Goal: Find specific page/section: Find specific page/section

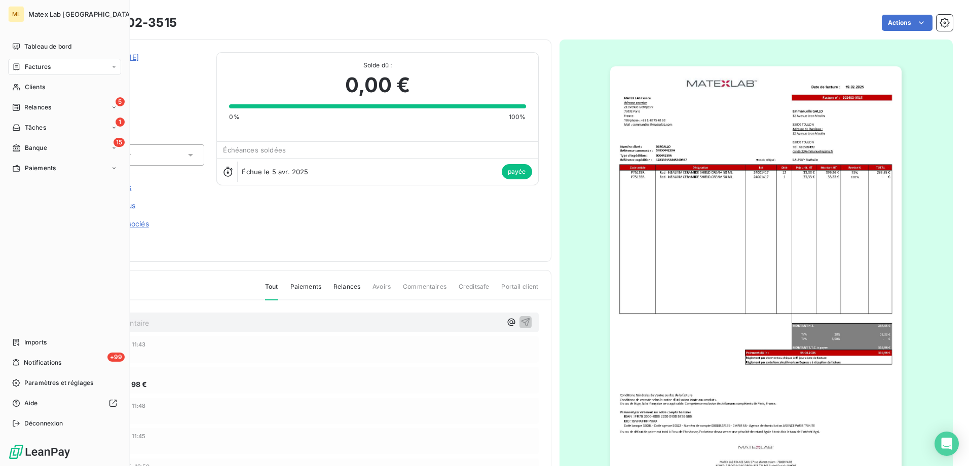
click at [34, 61] on div "Factures" at bounding box center [64, 67] width 113 height 16
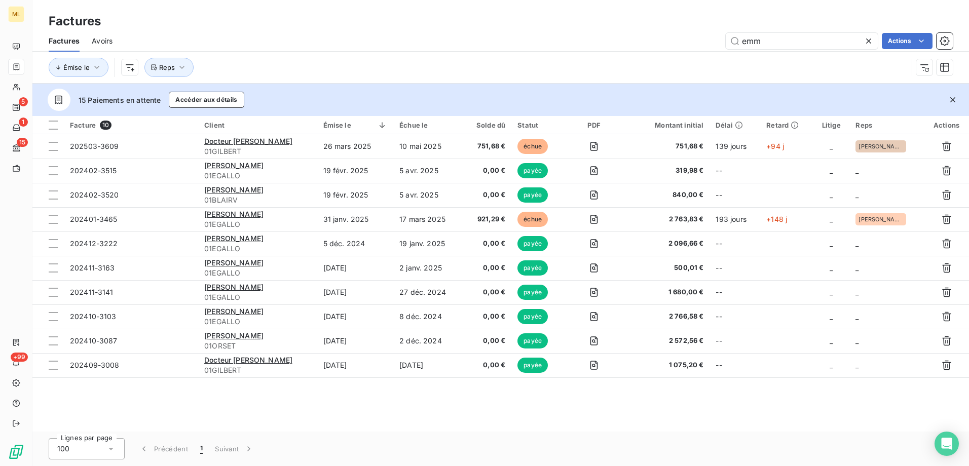
drag, startPoint x: 773, startPoint y: 36, endPoint x: 723, endPoint y: 41, distance: 49.9
click at [723, 41] on div "emm Actions" at bounding box center [539, 41] width 828 height 16
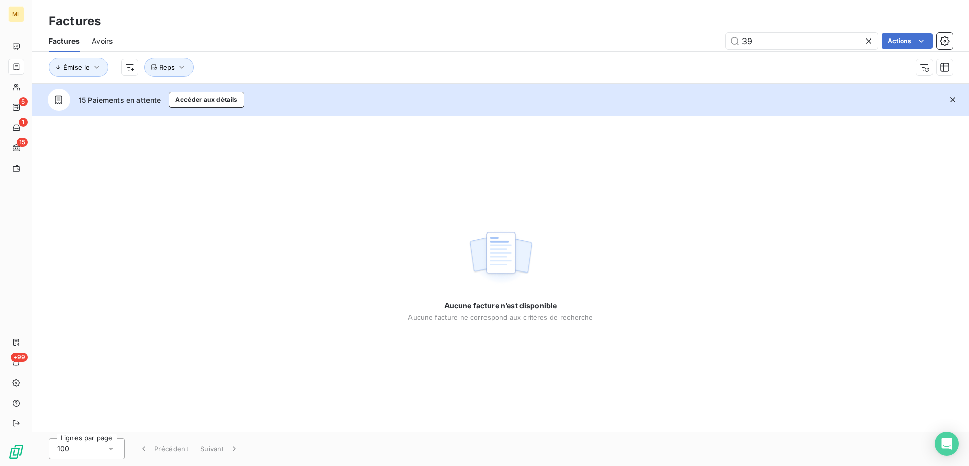
type input "3"
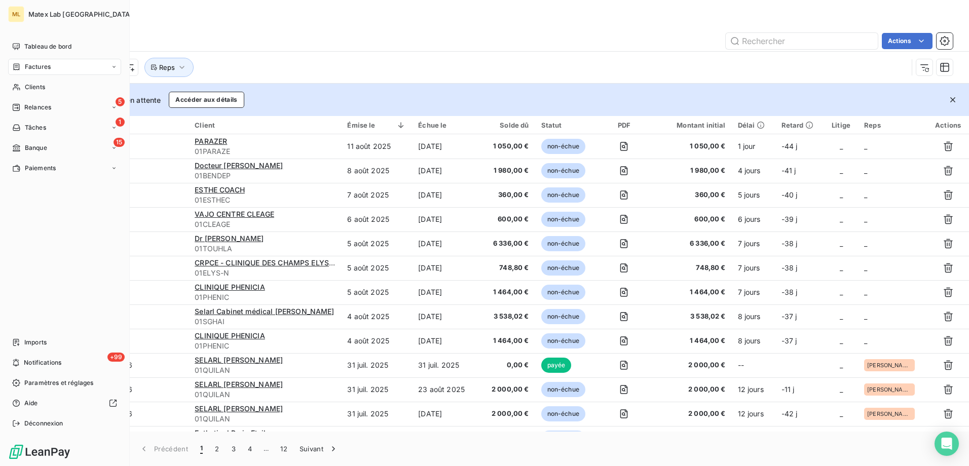
click at [48, 61] on div "Factures" at bounding box center [64, 67] width 113 height 16
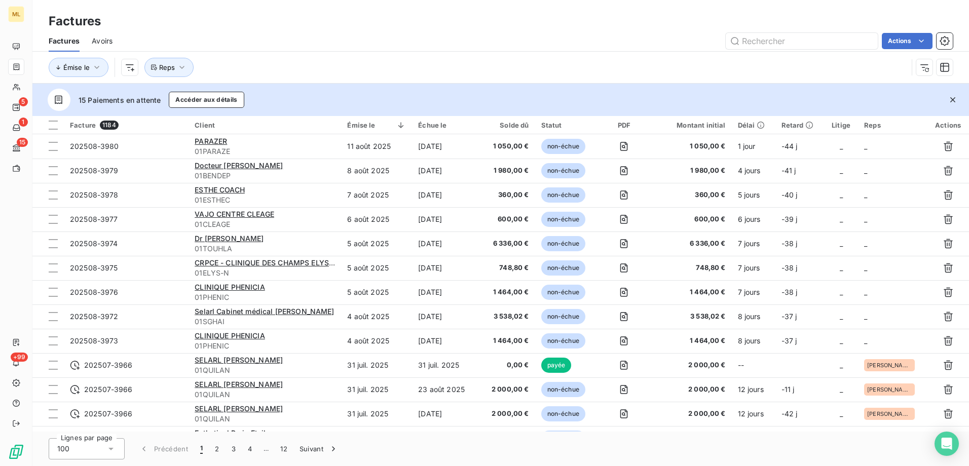
click at [768, 32] on div "Factures Avoirs Actions" at bounding box center [500, 40] width 936 height 21
click at [774, 35] on input "text" at bounding box center [802, 41] width 152 height 16
type input "3981"
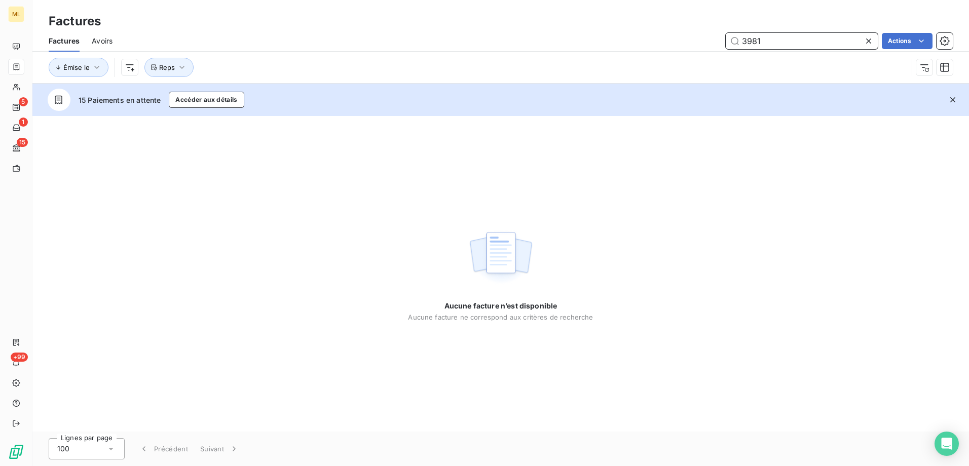
click at [100, 42] on span "Avoirs" at bounding box center [102, 41] width 21 height 10
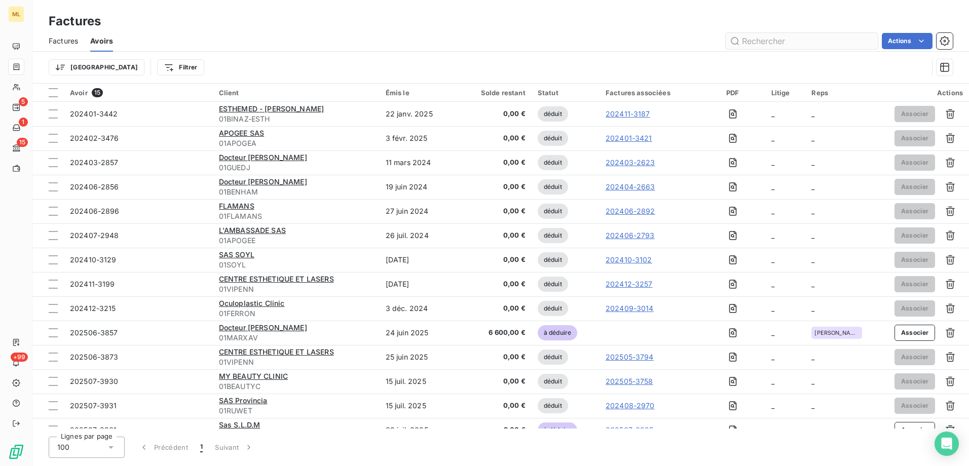
click at [807, 35] on input "text" at bounding box center [802, 41] width 152 height 16
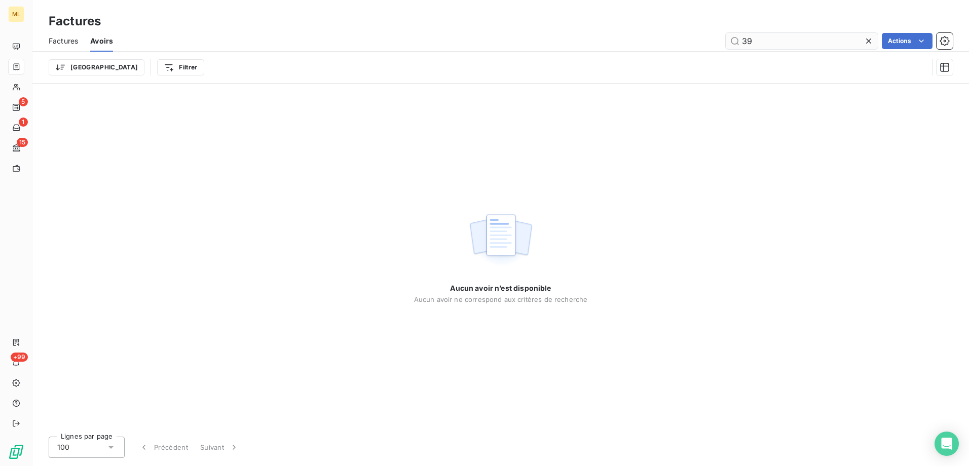
type input "3"
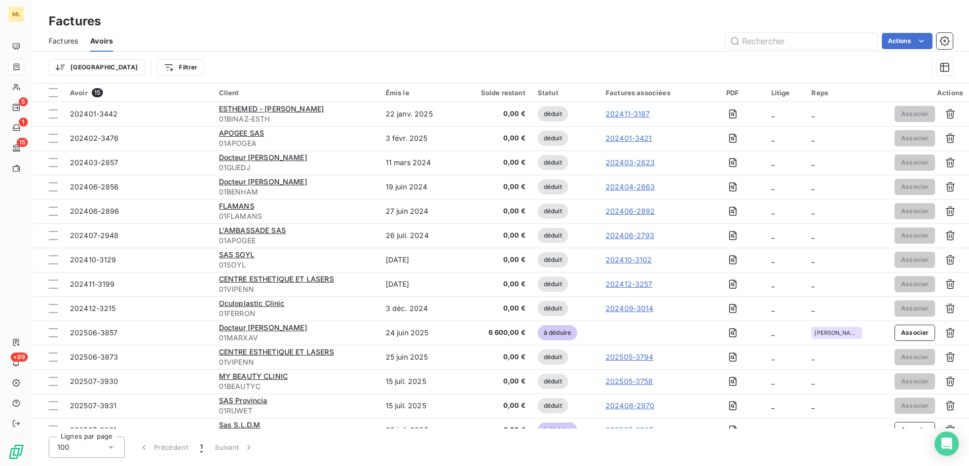
click at [285, 29] on div "Factures" at bounding box center [500, 21] width 936 height 18
click at [234, 27] on div "Factures" at bounding box center [500, 21] width 936 height 18
click at [178, 34] on div "Actions" at bounding box center [538, 41] width 827 height 16
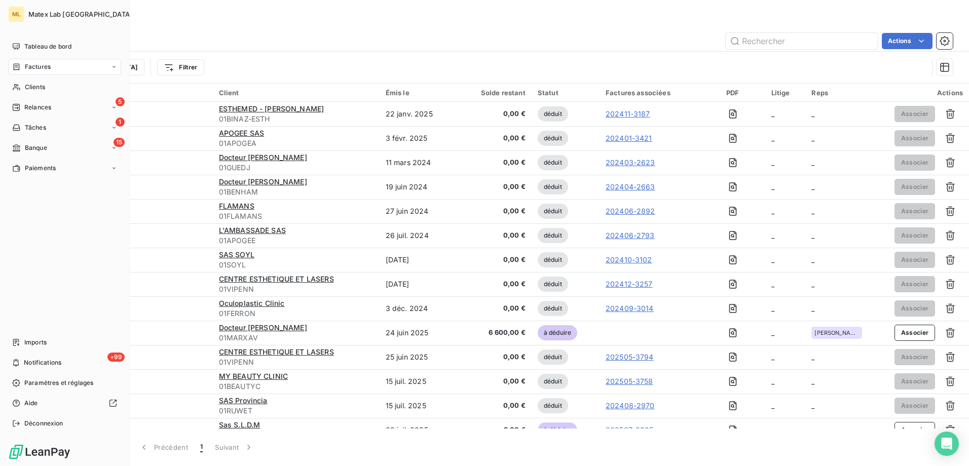
click at [19, 67] on icon at bounding box center [17, 66] width 6 height 7
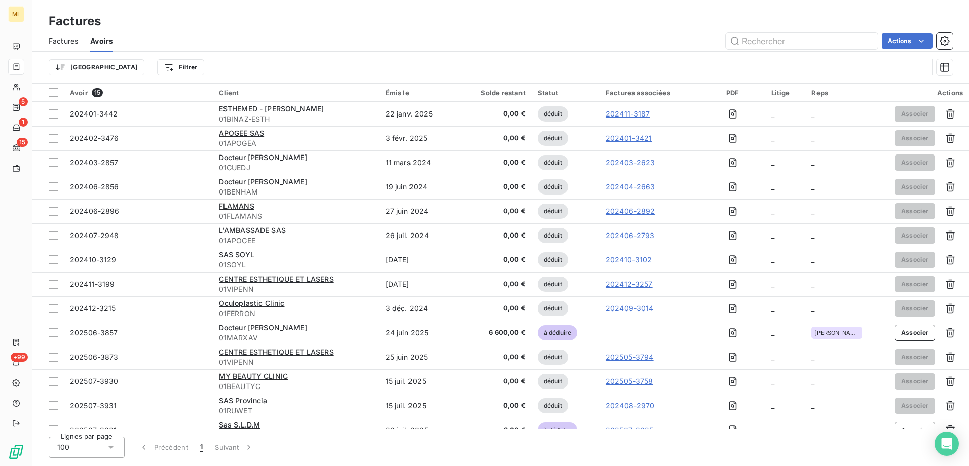
click at [230, 29] on div "Factures" at bounding box center [500, 21] width 936 height 18
click at [269, 23] on div "Factures" at bounding box center [500, 21] width 936 height 18
click at [266, 31] on div "Factures Avoirs Actions" at bounding box center [500, 40] width 936 height 21
click at [235, 33] on div "Actions" at bounding box center [538, 41] width 827 height 16
click at [229, 26] on div "Factures" at bounding box center [500, 21] width 936 height 18
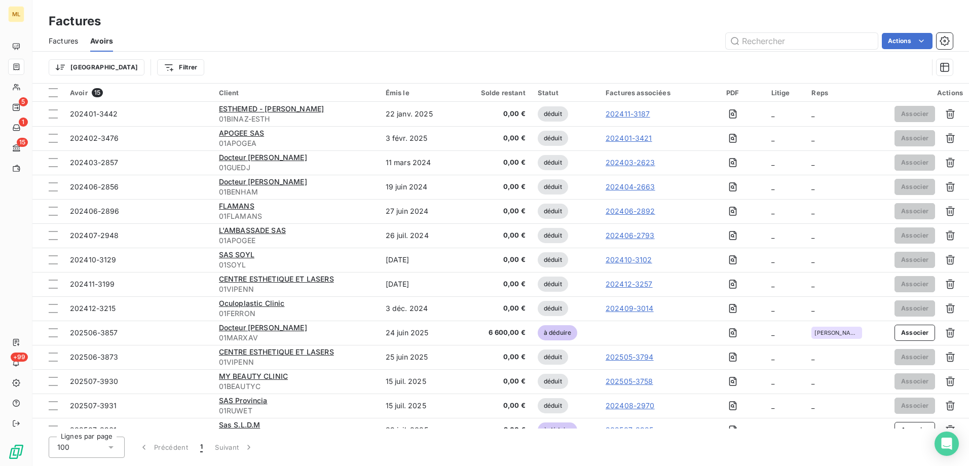
click at [262, 14] on div "Factures" at bounding box center [500, 21] width 936 height 18
